Goal: Communication & Community: Ask a question

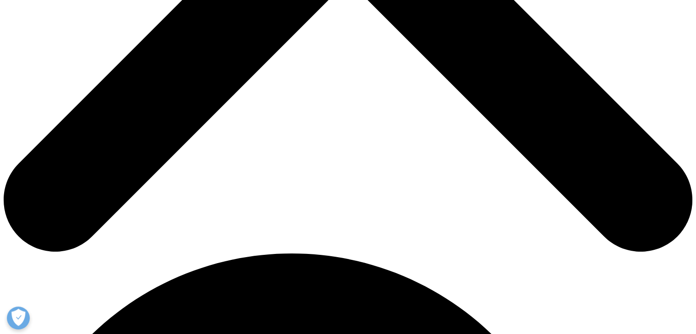
scroll to position [457, 0]
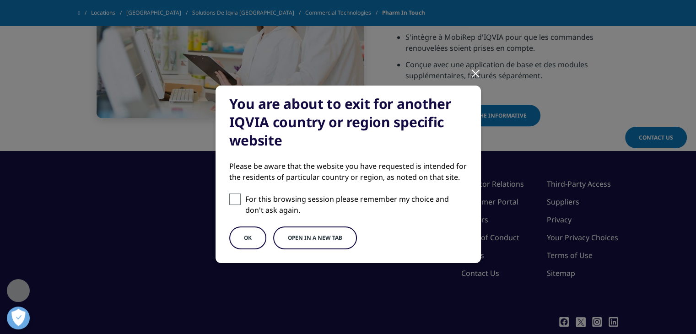
click at [244, 238] on button "OK" at bounding box center [247, 237] width 37 height 23
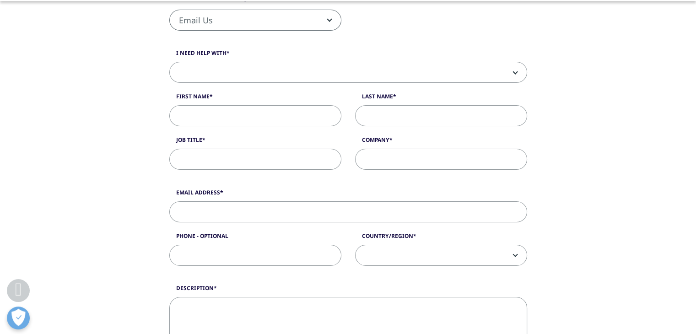
scroll to position [183, 0]
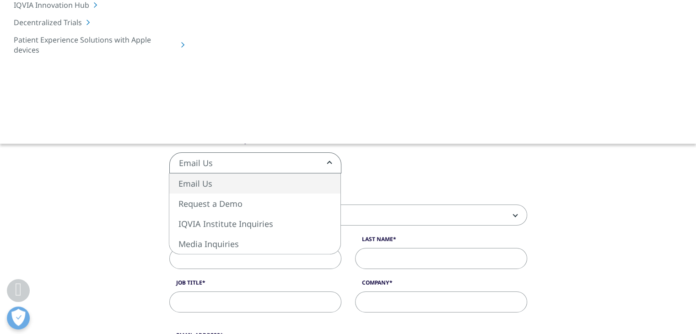
click at [328, 165] on span "Email Us" at bounding box center [255, 162] width 172 height 21
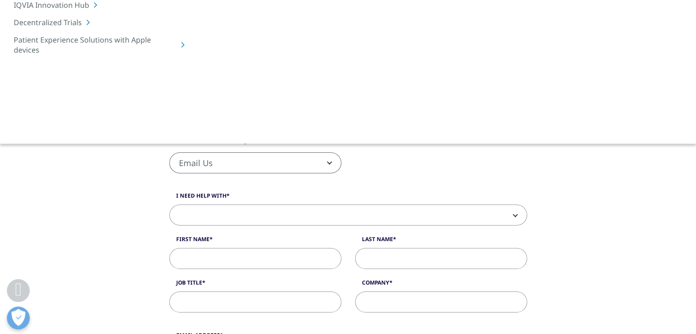
click at [218, 209] on span at bounding box center [348, 215] width 357 height 21
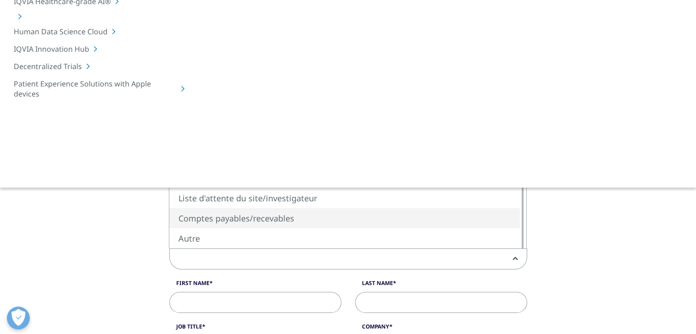
scroll to position [137, 0]
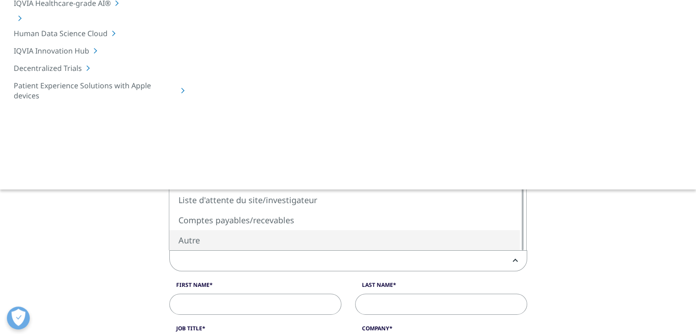
select select "Autre"
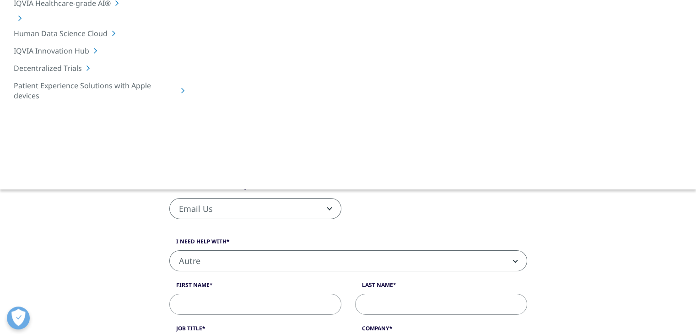
click at [206, 261] on span "Autre" at bounding box center [348, 261] width 357 height 21
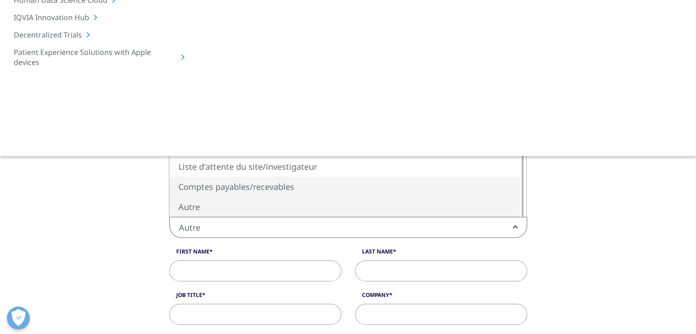
scroll to position [183, 0]
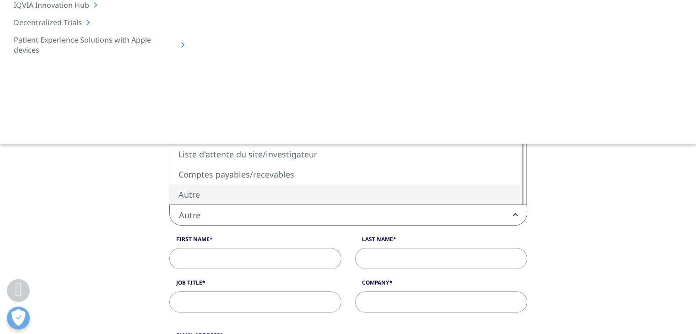
click at [185, 216] on span "Autre" at bounding box center [348, 215] width 357 height 21
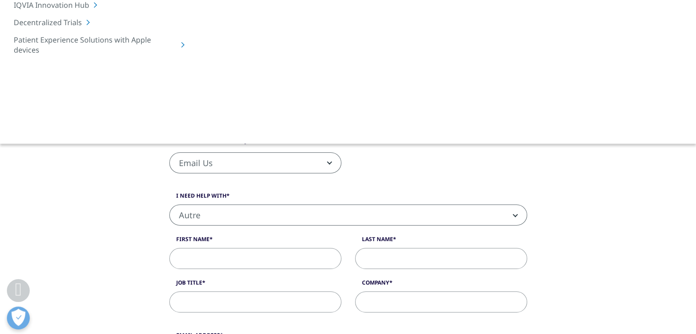
click at [184, 255] on input "First Name" at bounding box center [255, 258] width 172 height 21
type input "[PERSON_NAME]"
type input "DE KEHLEN"
type input "[EMAIL_ADDRESS][DOMAIN_NAME]"
type input "263044"
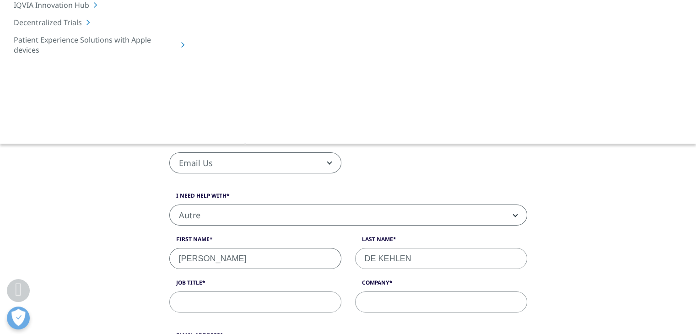
select select "[GEOGRAPHIC_DATA]"
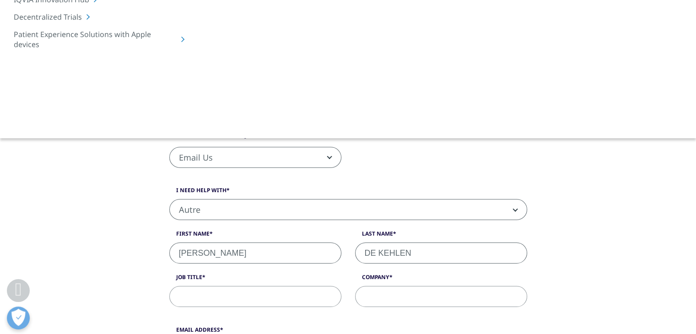
scroll to position [185, 0]
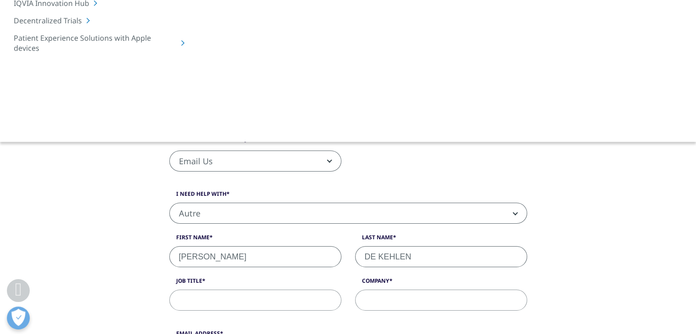
drag, startPoint x: 427, startPoint y: 257, endPoint x: 362, endPoint y: 255, distance: 64.5
click at [362, 255] on input "DE KEHLEN" at bounding box center [441, 256] width 172 height 21
type input "KAYSER"
click at [201, 301] on input "Job Title" at bounding box center [255, 299] width 172 height 21
type input "Pharmacien-titulaire"
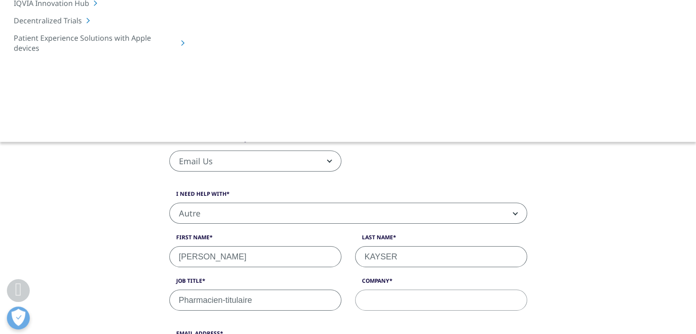
click at [364, 293] on input "Company" at bounding box center [441, 299] width 172 height 21
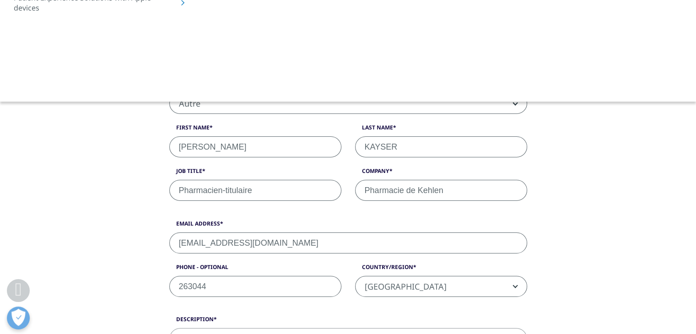
scroll to position [322, 0]
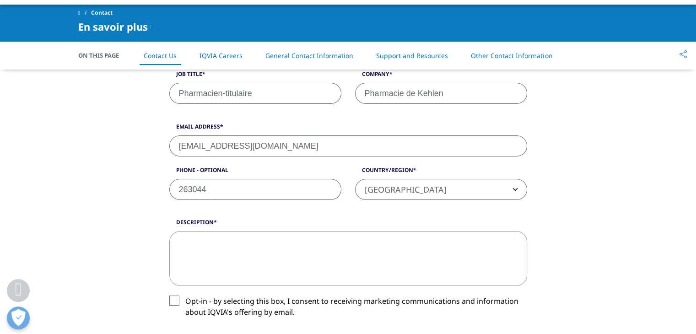
type input "Pharmacie de Kehlen"
click at [240, 147] on input "[EMAIL_ADDRESS][DOMAIN_NAME]" at bounding box center [348, 145] width 358 height 21
drag, startPoint x: 240, startPoint y: 147, endPoint x: 170, endPoint y: 147, distance: 70.0
click at [170, 147] on input "[EMAIL_ADDRESS][DOMAIN_NAME]" at bounding box center [348, 145] width 358 height 21
type input "[EMAIL_ADDRESS][DOMAIN_NAME]"
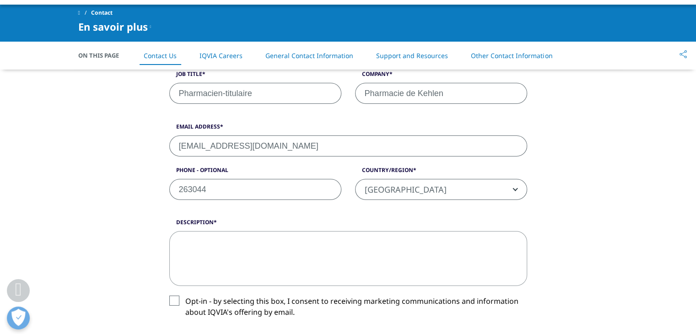
click at [176, 188] on input "263044" at bounding box center [255, 189] width 172 height 21
type input "[PHONE_NUMBER]"
click at [213, 241] on textarea "Description" at bounding box center [348, 258] width 358 height 55
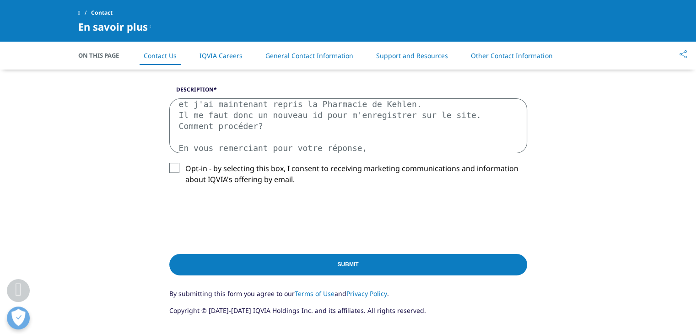
scroll to position [459, 0]
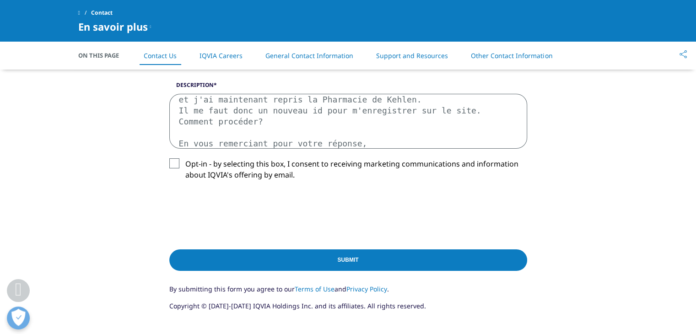
type textarea "Bonjour, Anciennement titulaire de la Pharmacie de [PERSON_NAME], j'ai changé e…"
click at [364, 258] on input "Submit" at bounding box center [348, 259] width 358 height 21
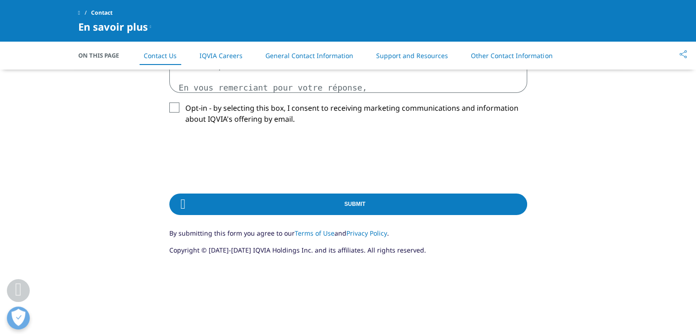
scroll to position [522, 0]
